Goal: Find specific page/section: Find specific page/section

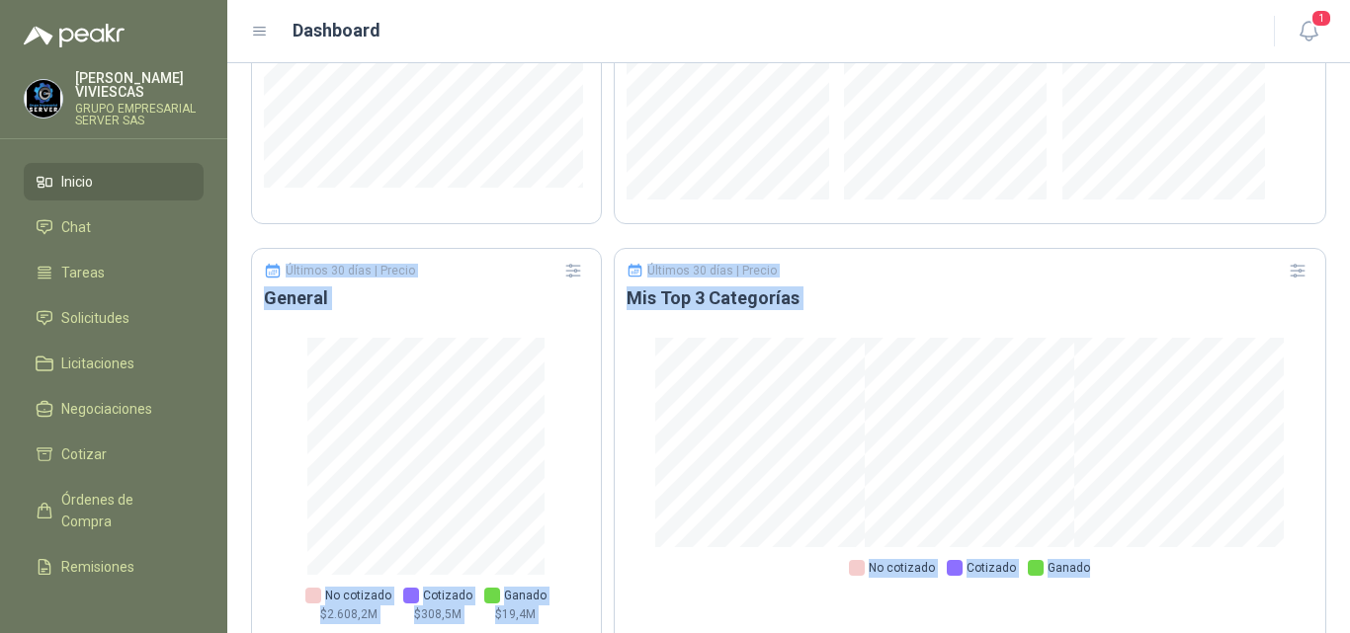
scroll to position [1284, 0]
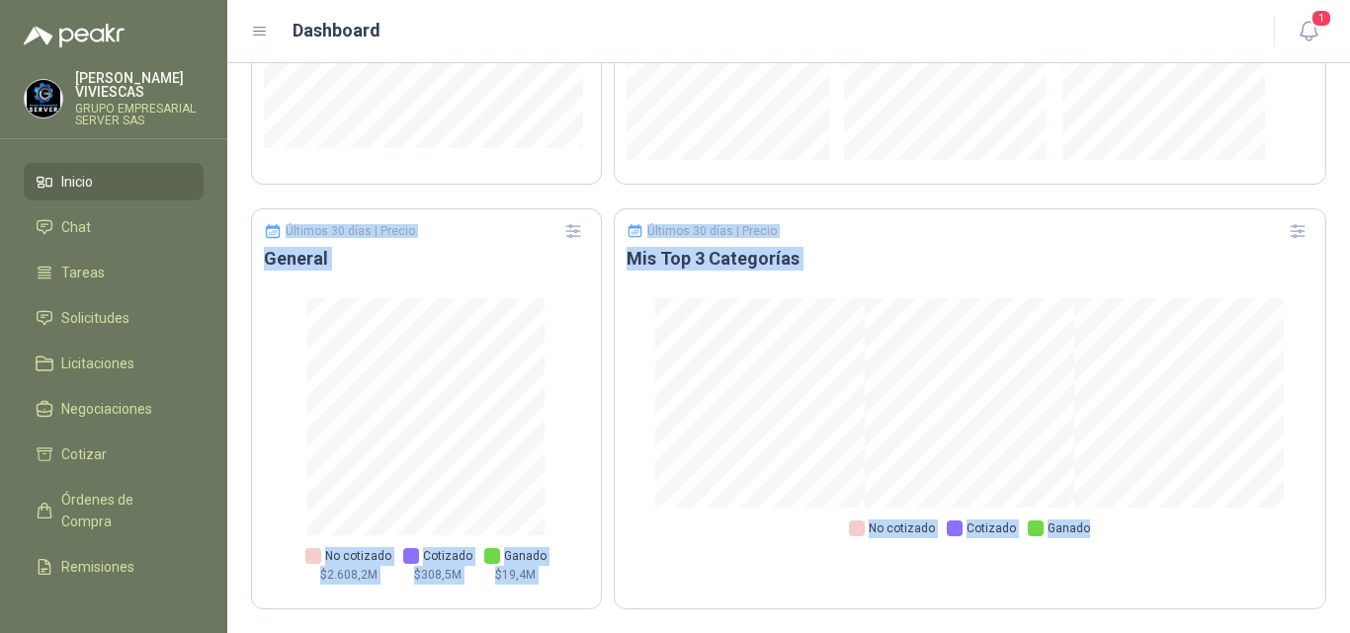
drag, startPoint x: 1349, startPoint y: 606, endPoint x: 1349, endPoint y: 672, distance: 66.2
click at [1349, 632] on html "RODRIGO VIVIESCAS GRUPO EMPRESARIAL SERVER SAS Inicio Chat Tareas Solicitudes L…" at bounding box center [675, 316] width 1350 height 633
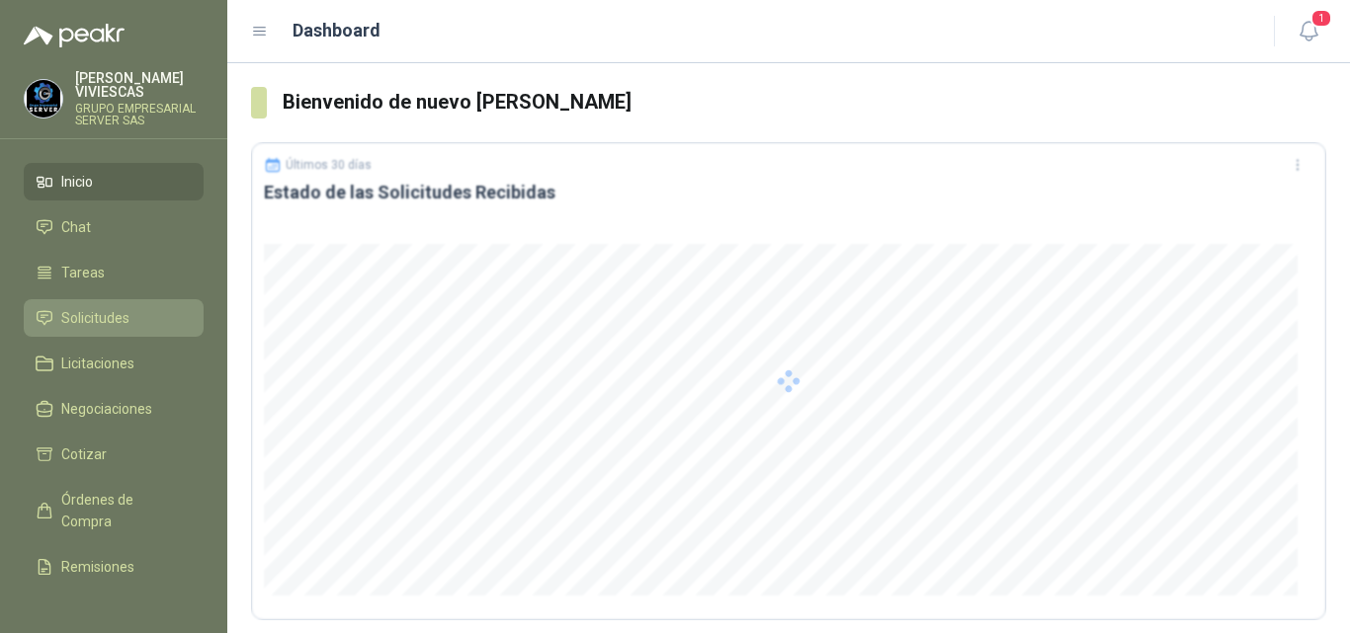
click at [120, 316] on span "Solicitudes" at bounding box center [95, 318] width 68 height 22
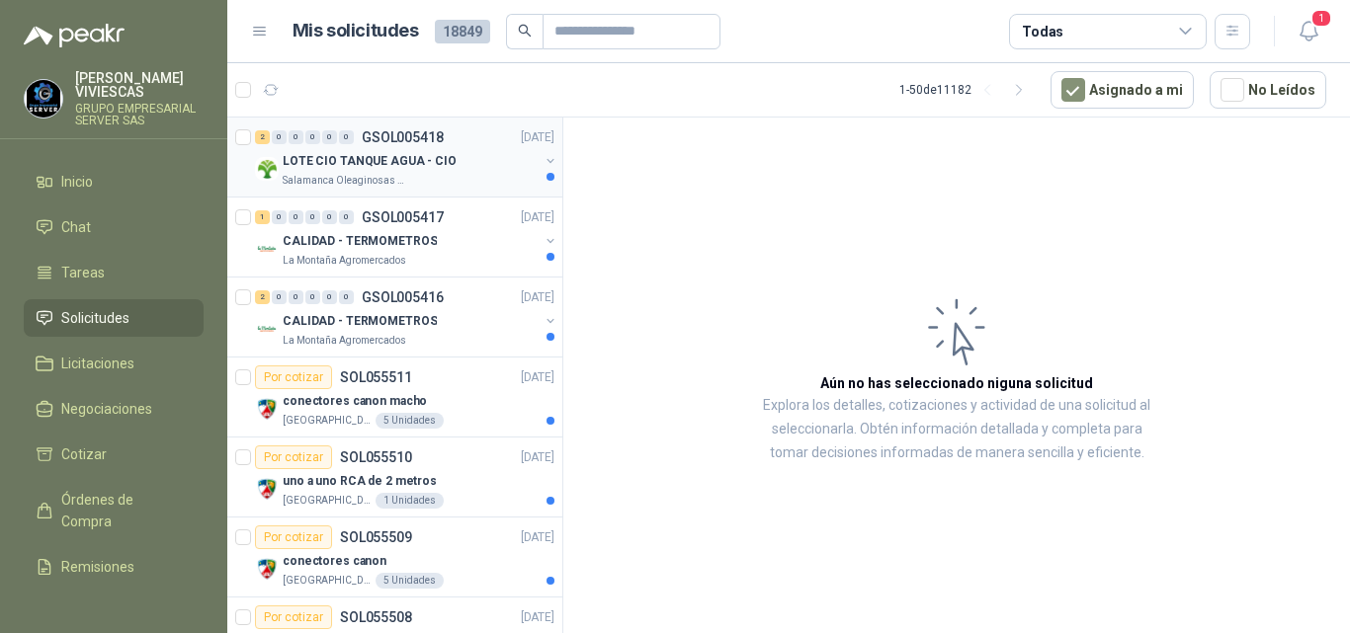
click at [371, 158] on p "LOTE CIO TANQUE AGUA - CIO" at bounding box center [370, 161] width 174 height 19
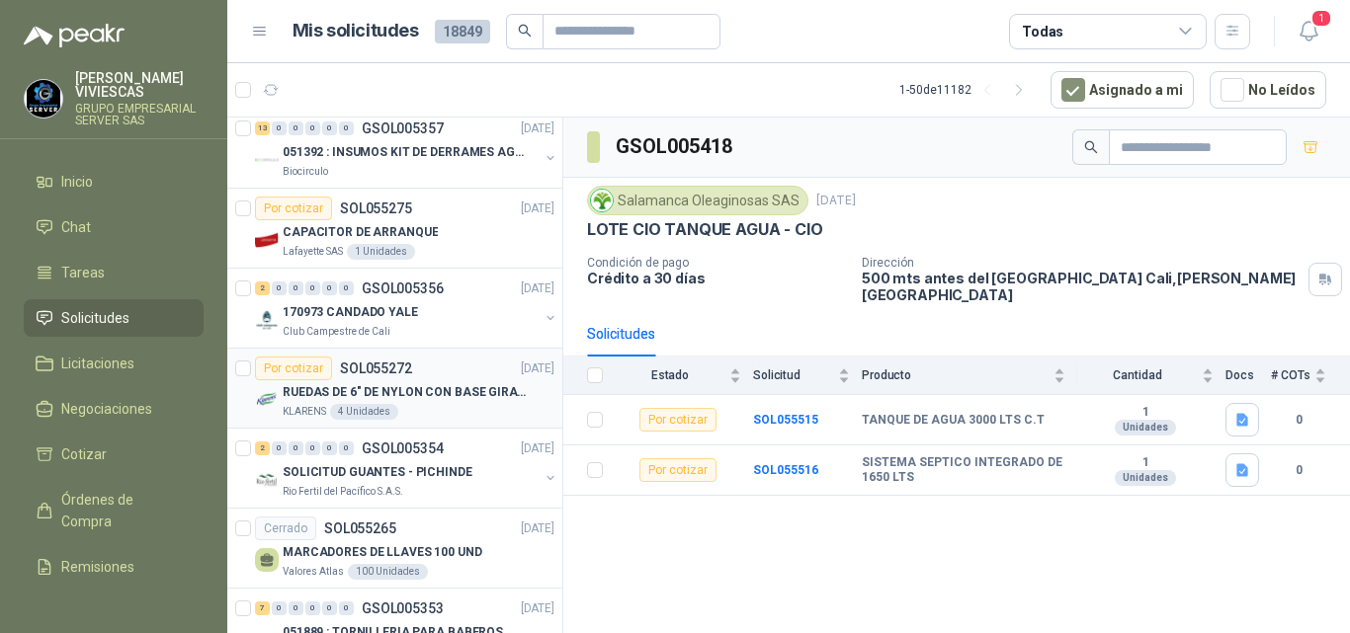
scroll to position [3063, 0]
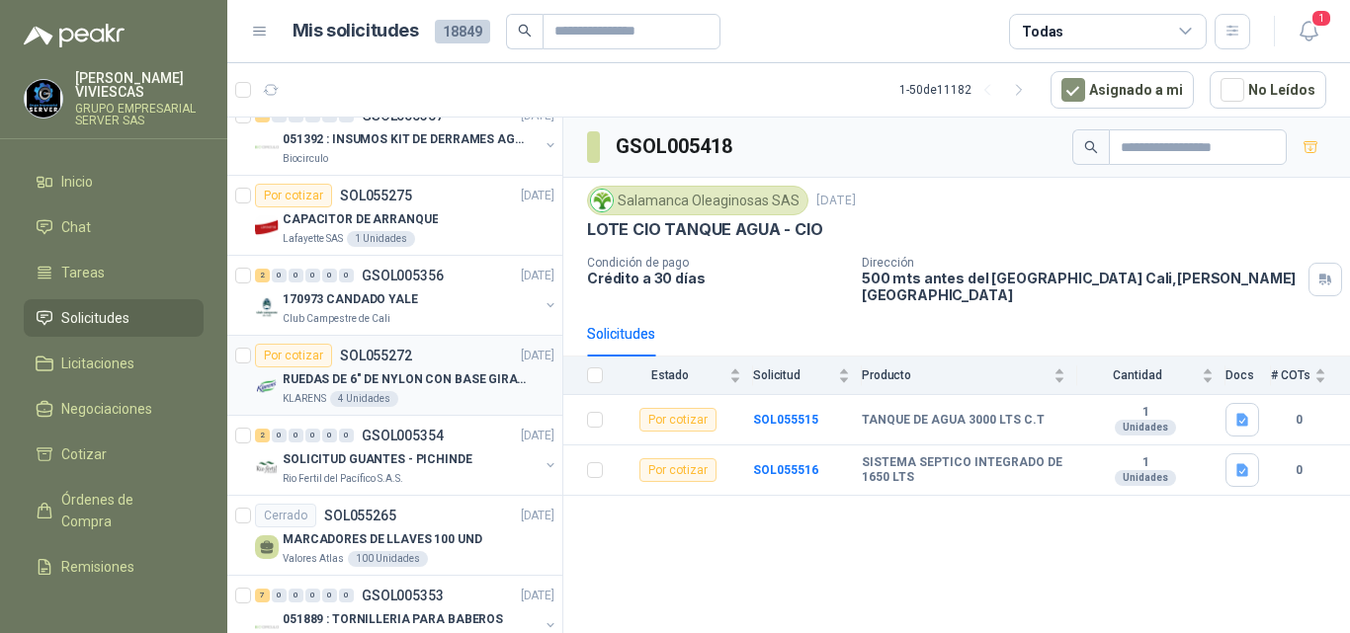
click at [408, 376] on p "RUEDAS DE 6" DE NYLON CON BASE GIRATORIA EN ACERO INOXIDABLE" at bounding box center [406, 379] width 246 height 19
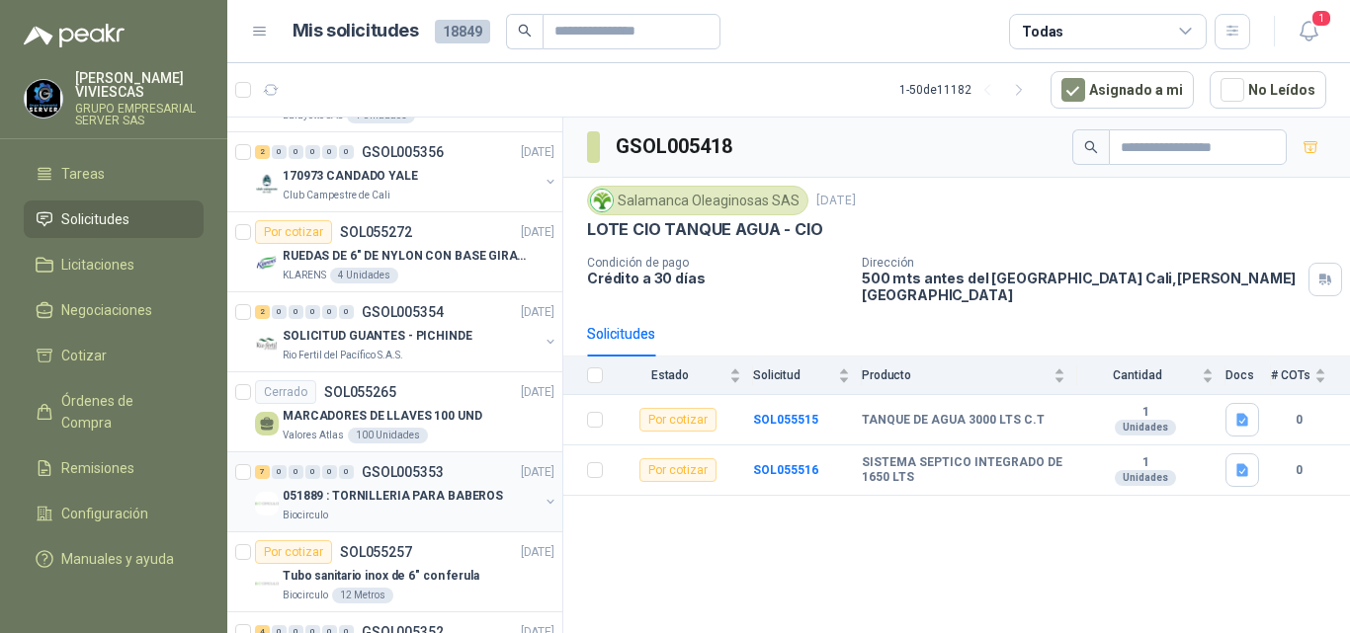
scroll to position [3127, 0]
